Goal: Task Accomplishment & Management: Use online tool/utility

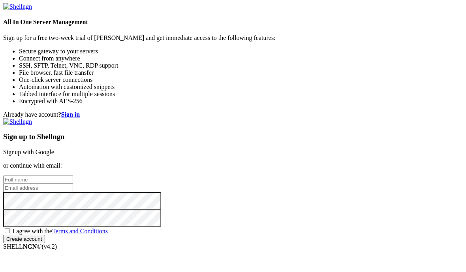
click at [54, 149] on link "Signup with Google" at bounding box center [28, 152] width 51 height 7
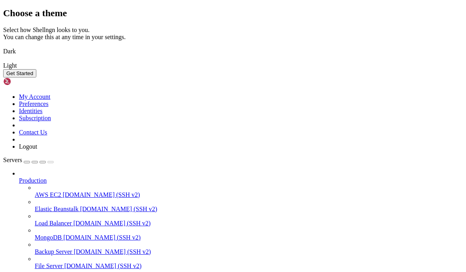
click at [3, 46] on img at bounding box center [3, 46] width 0 height 0
click at [36, 77] on button "Get Started" at bounding box center [19, 73] width 33 height 8
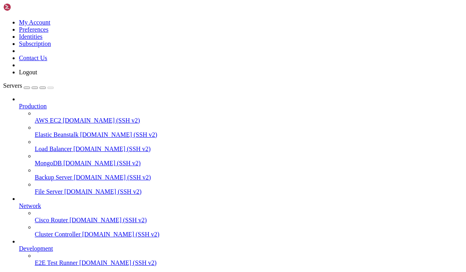
click at [64, 188] on span "[DOMAIN_NAME] (SSH v2)" at bounding box center [102, 191] width 77 height 7
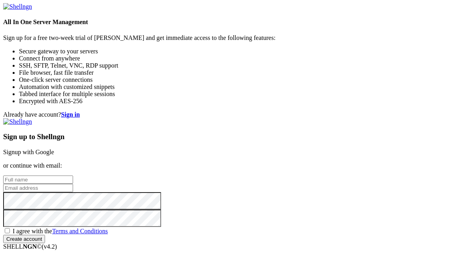
click at [54, 149] on link "Signup with Google" at bounding box center [28, 152] width 51 height 7
